Goal: Find specific page/section: Find specific page/section

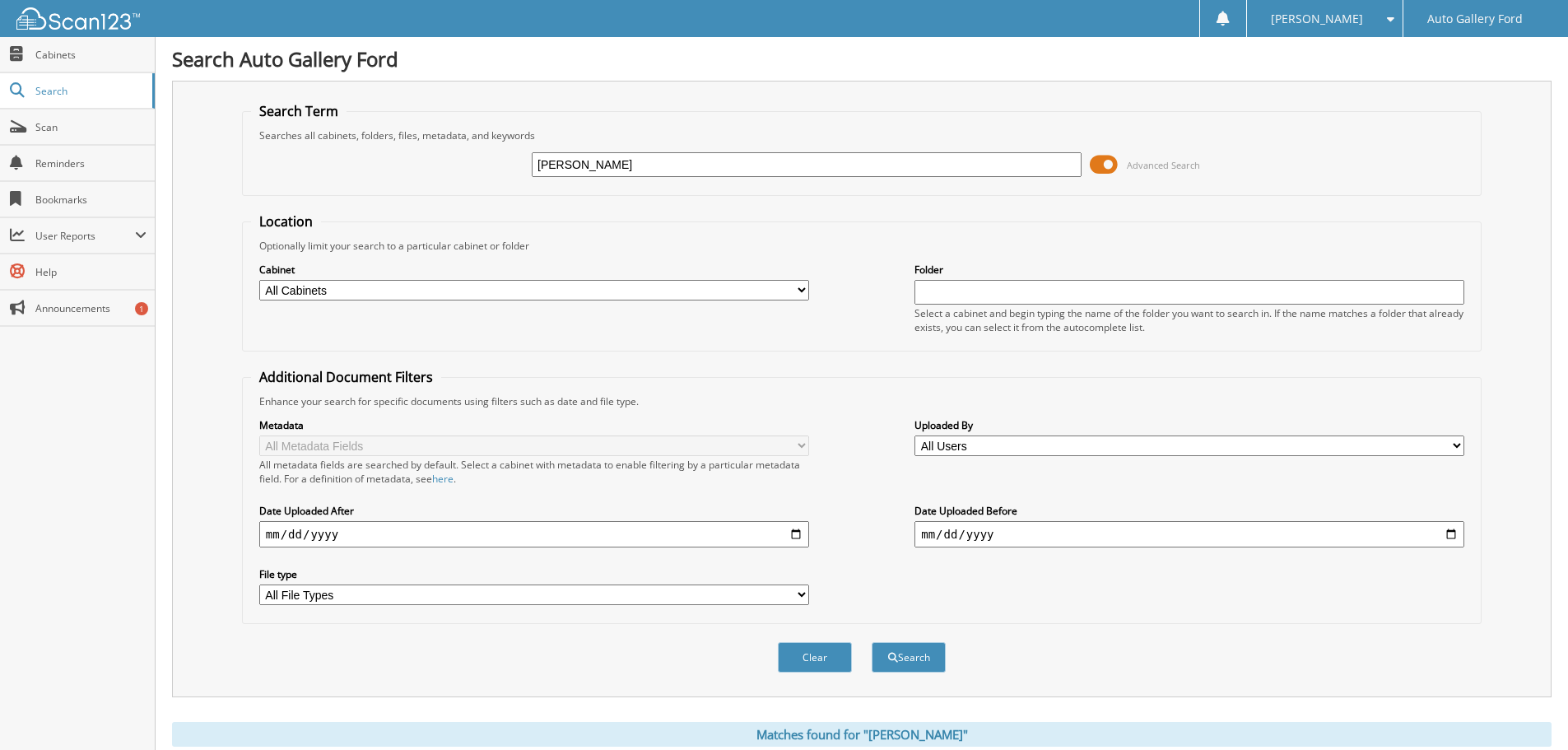
drag, startPoint x: 698, startPoint y: 170, endPoint x: 336, endPoint y: 186, distance: 362.4
click at [336, 186] on div "[PERSON_NAME] Advanced Search" at bounding box center [862, 164] width 1222 height 44
type input "[PERSON_NAME]"
click at [872, 642] on button "Search" at bounding box center [909, 657] width 74 height 30
click at [906, 657] on button "Search" at bounding box center [909, 657] width 74 height 30
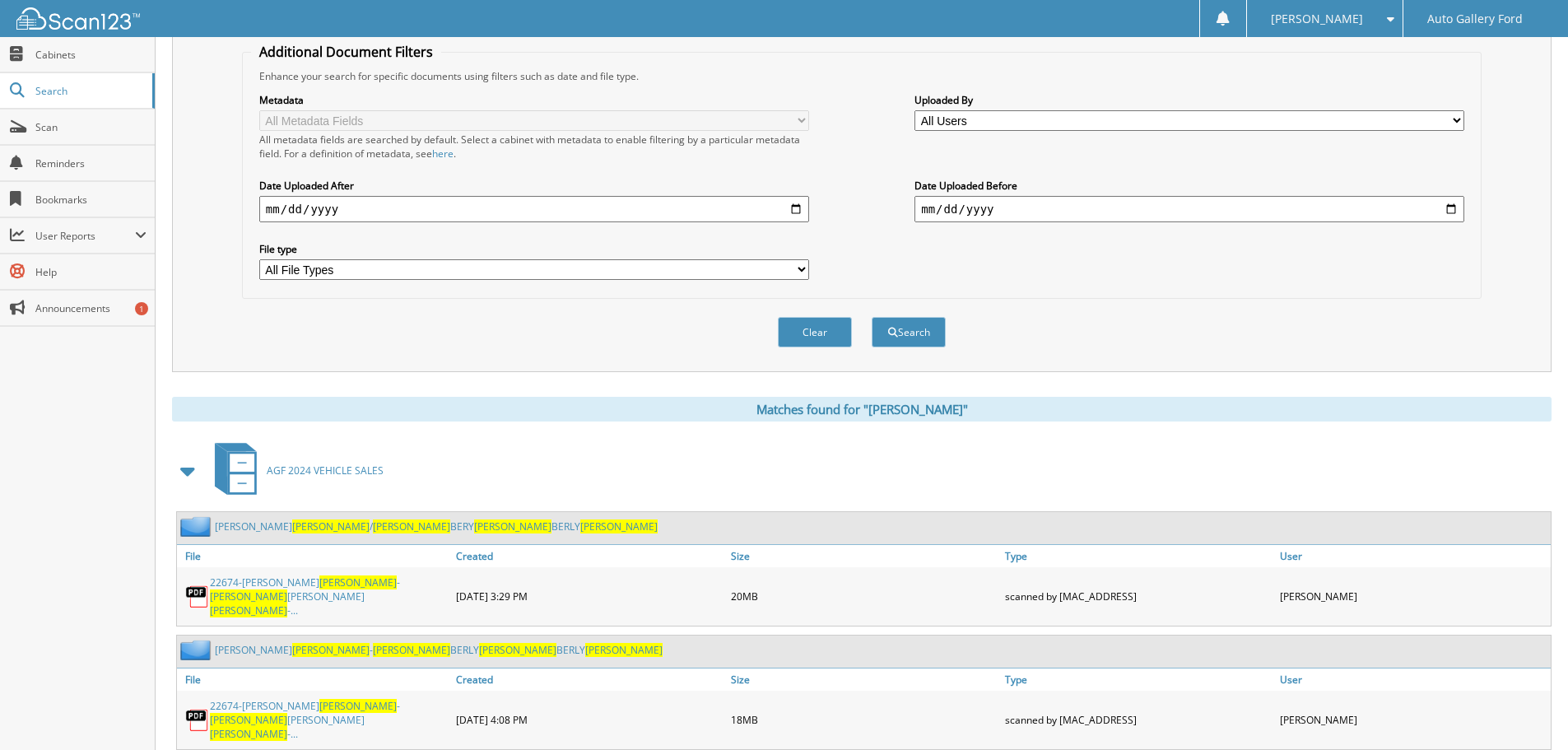
scroll to position [341, 0]
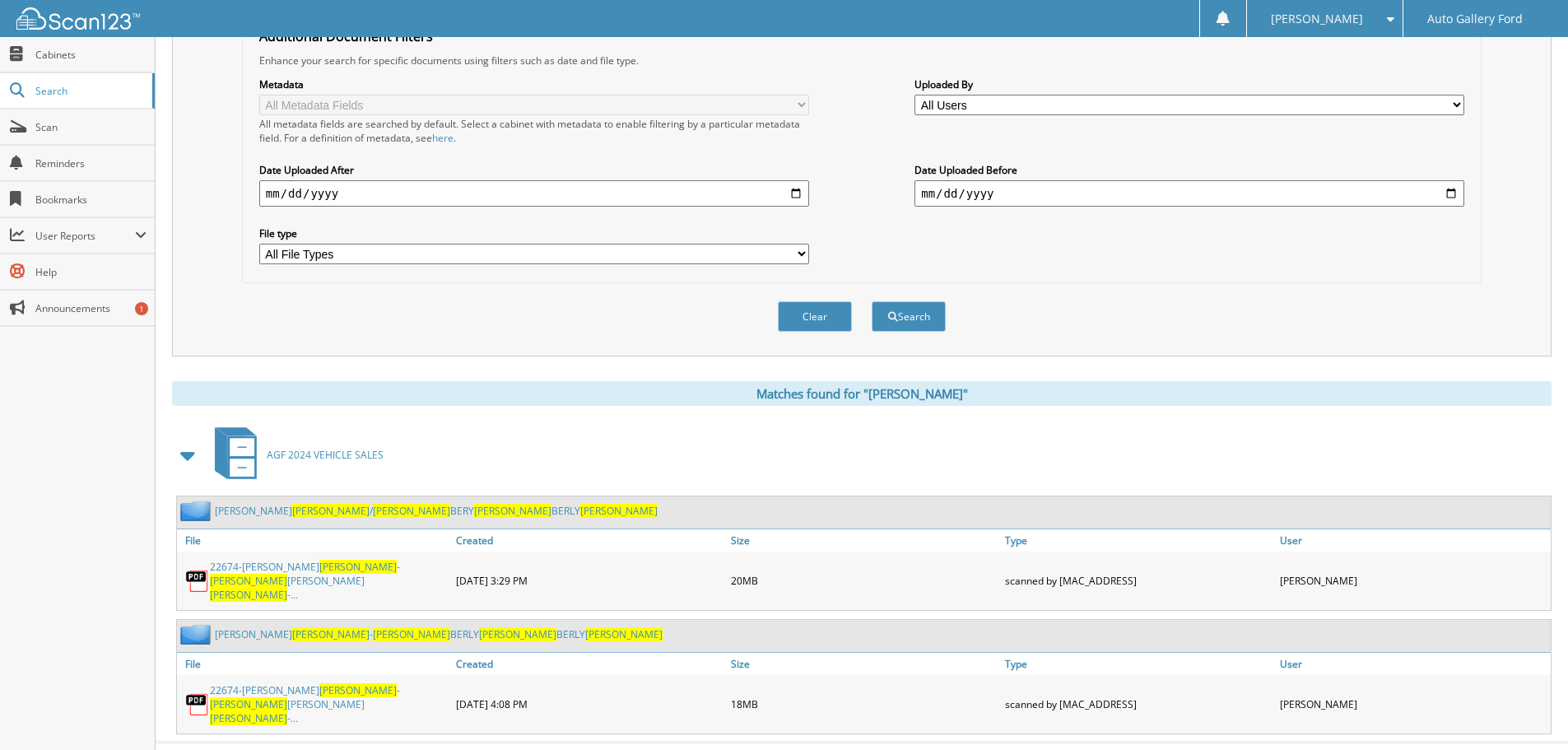
click at [251, 575] on link "22674-RICKY D. WRAY - KIM BERLY K. WRAY -..." at bounding box center [329, 580] width 238 height 42
click at [193, 569] on img at bounding box center [197, 581] width 25 height 25
click at [261, 683] on link "22674-RICKY D. WRAY - KIM BERLY K. WRAY -..." at bounding box center [329, 704] width 238 height 42
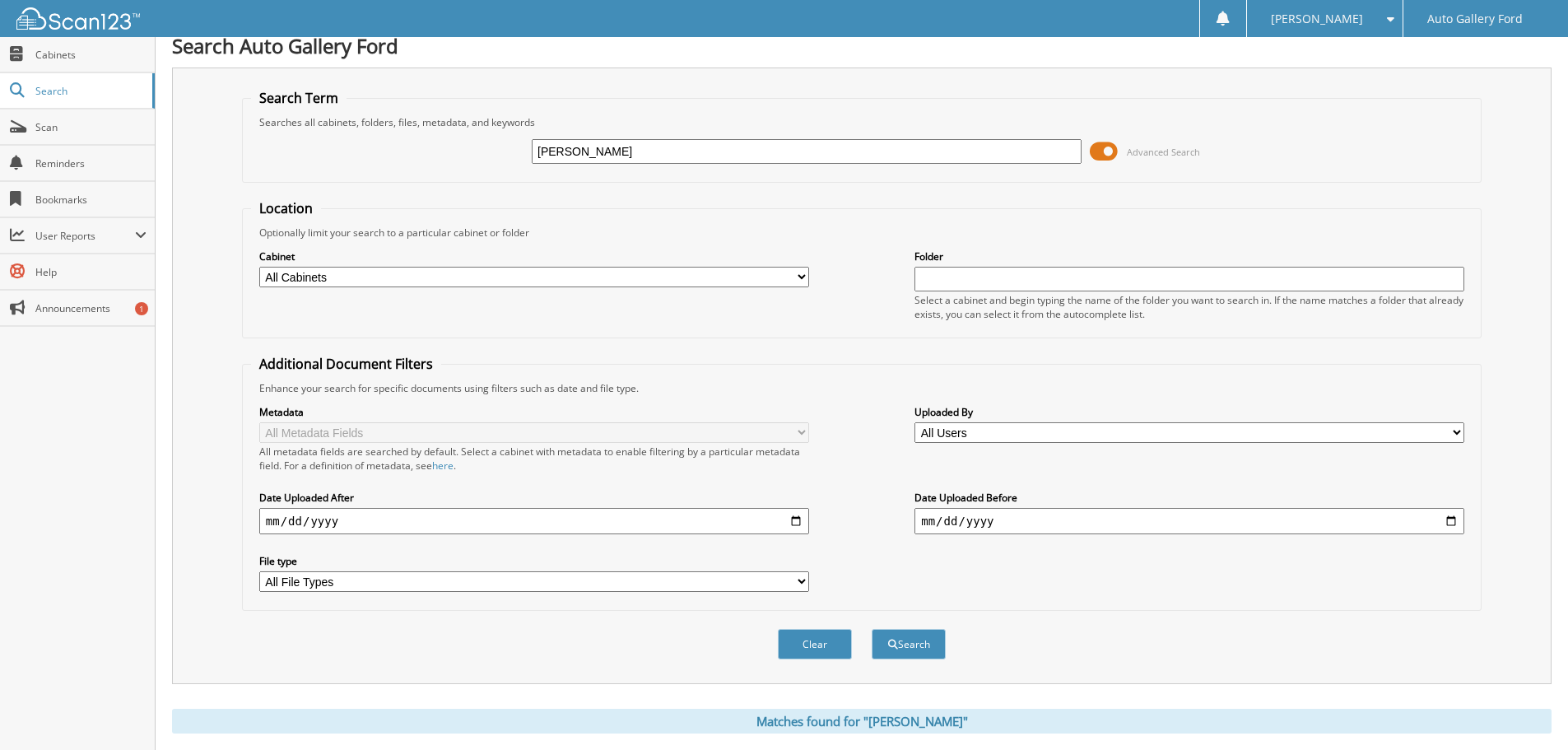
scroll to position [0, 0]
